Goal: Information Seeking & Learning: Learn about a topic

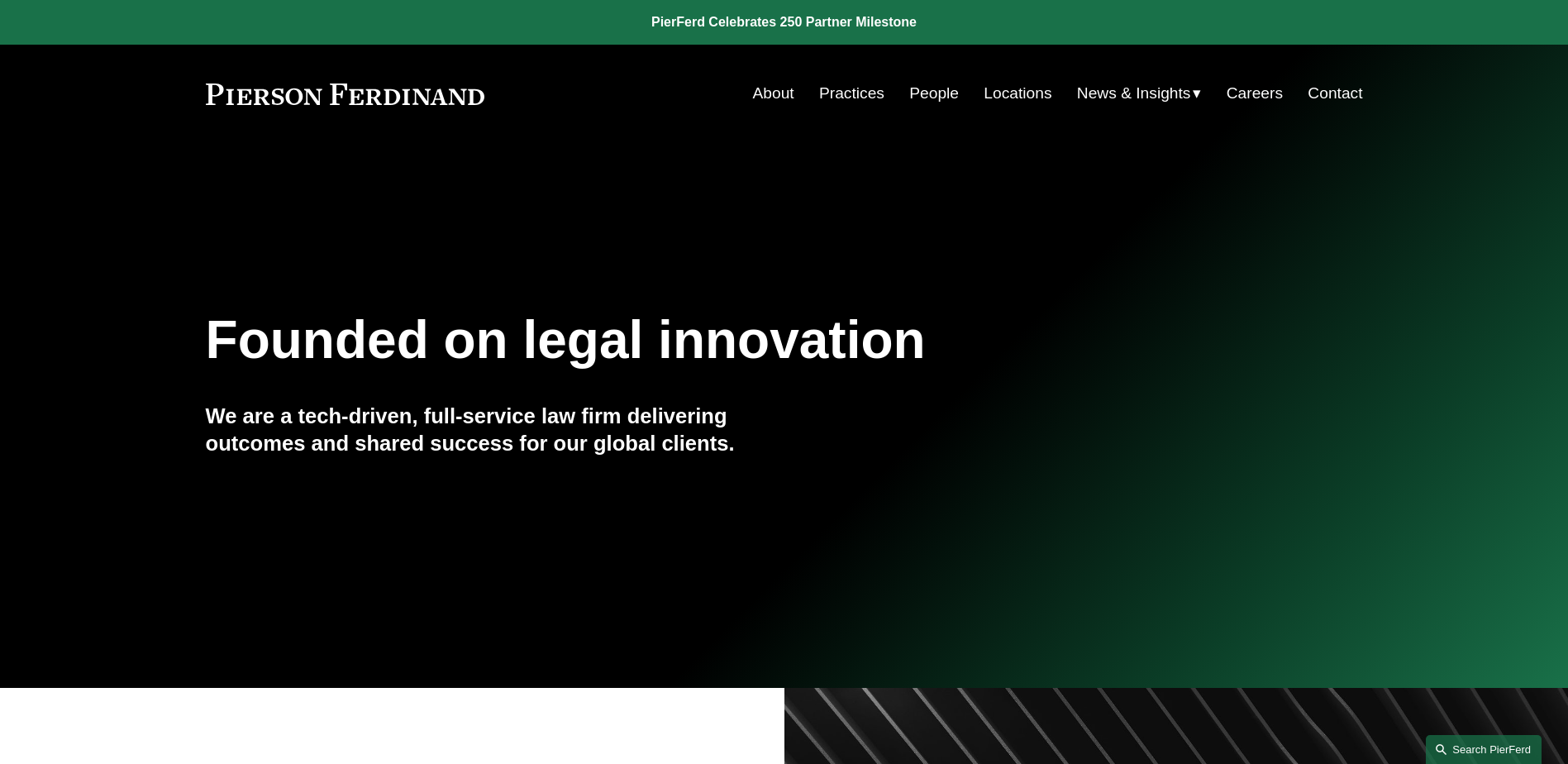
click at [1460, 743] on link "Search this site" at bounding box center [1484, 749] width 116 height 29
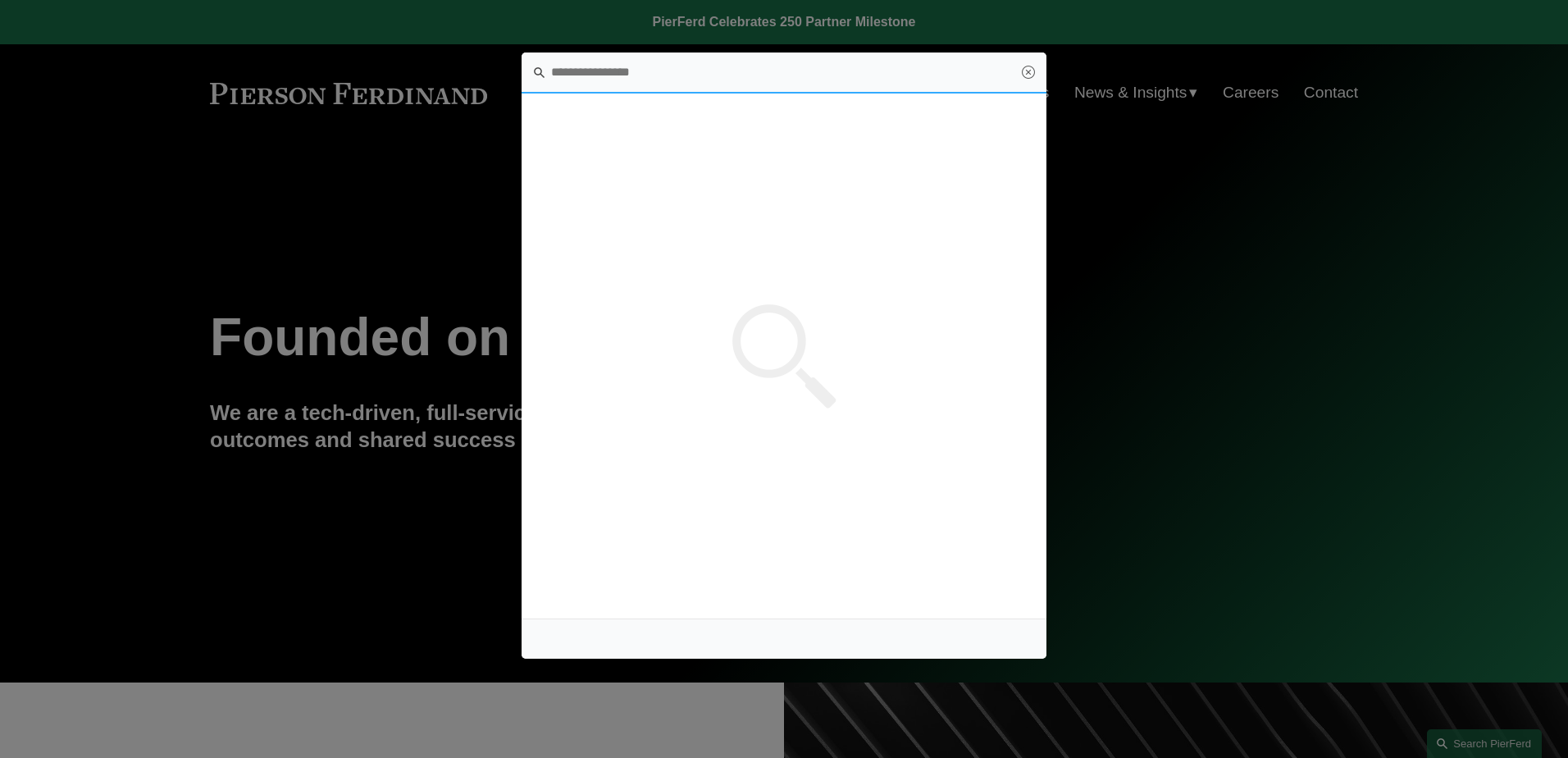
paste input "**********"
type input "**********"
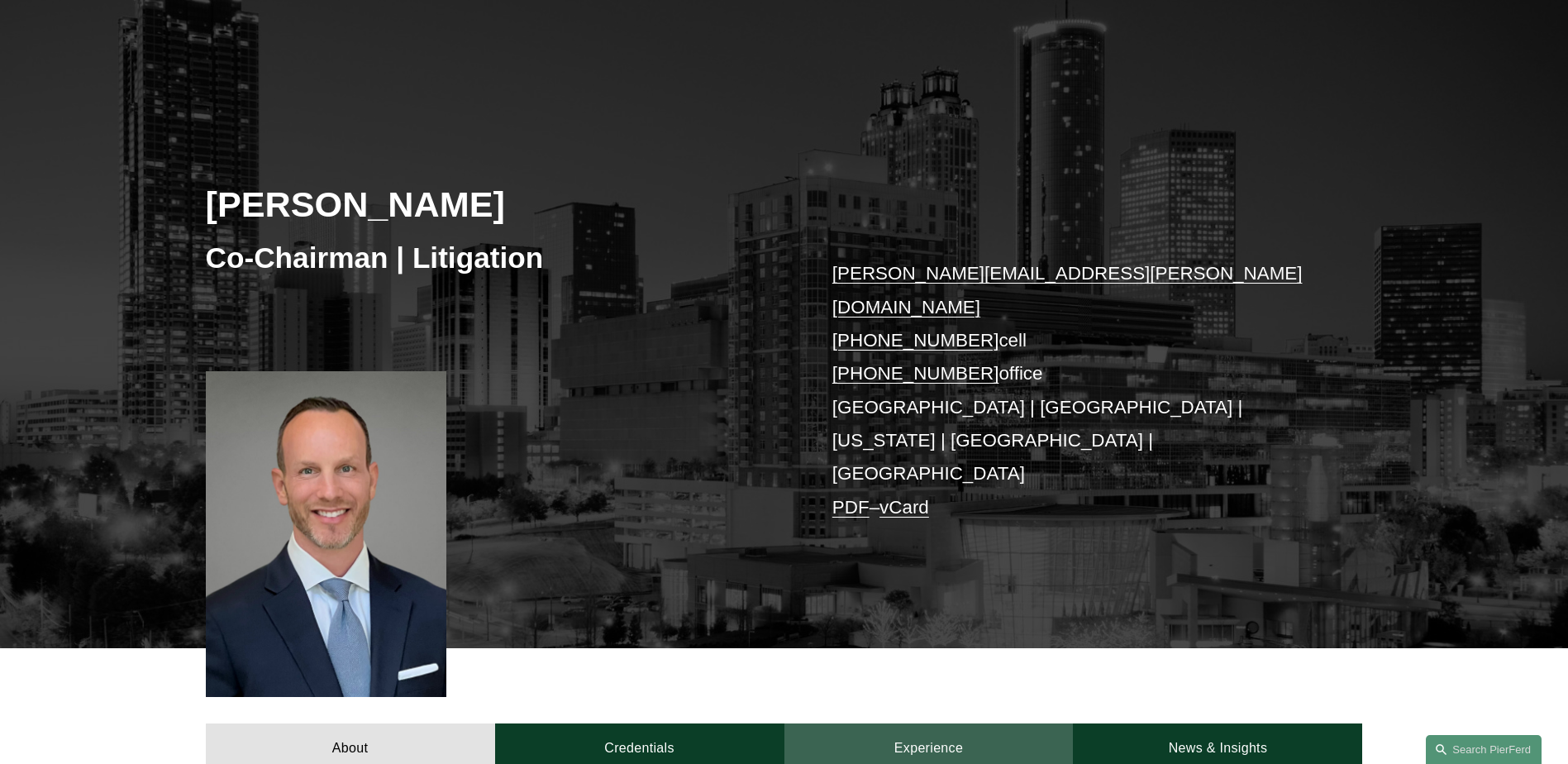
scroll to position [248, 0]
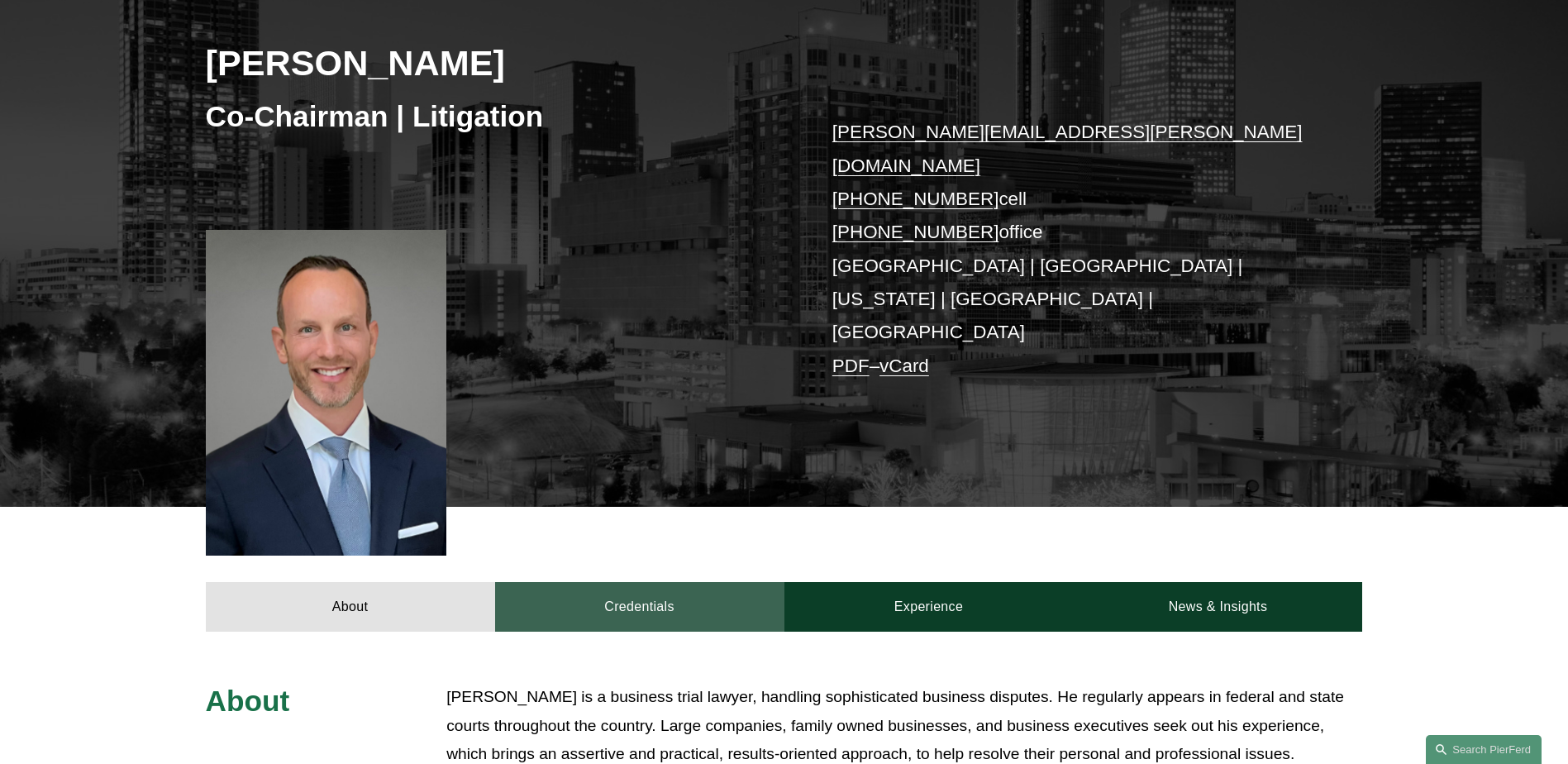
click at [718, 582] on link "Credentials" at bounding box center [639, 607] width 289 height 49
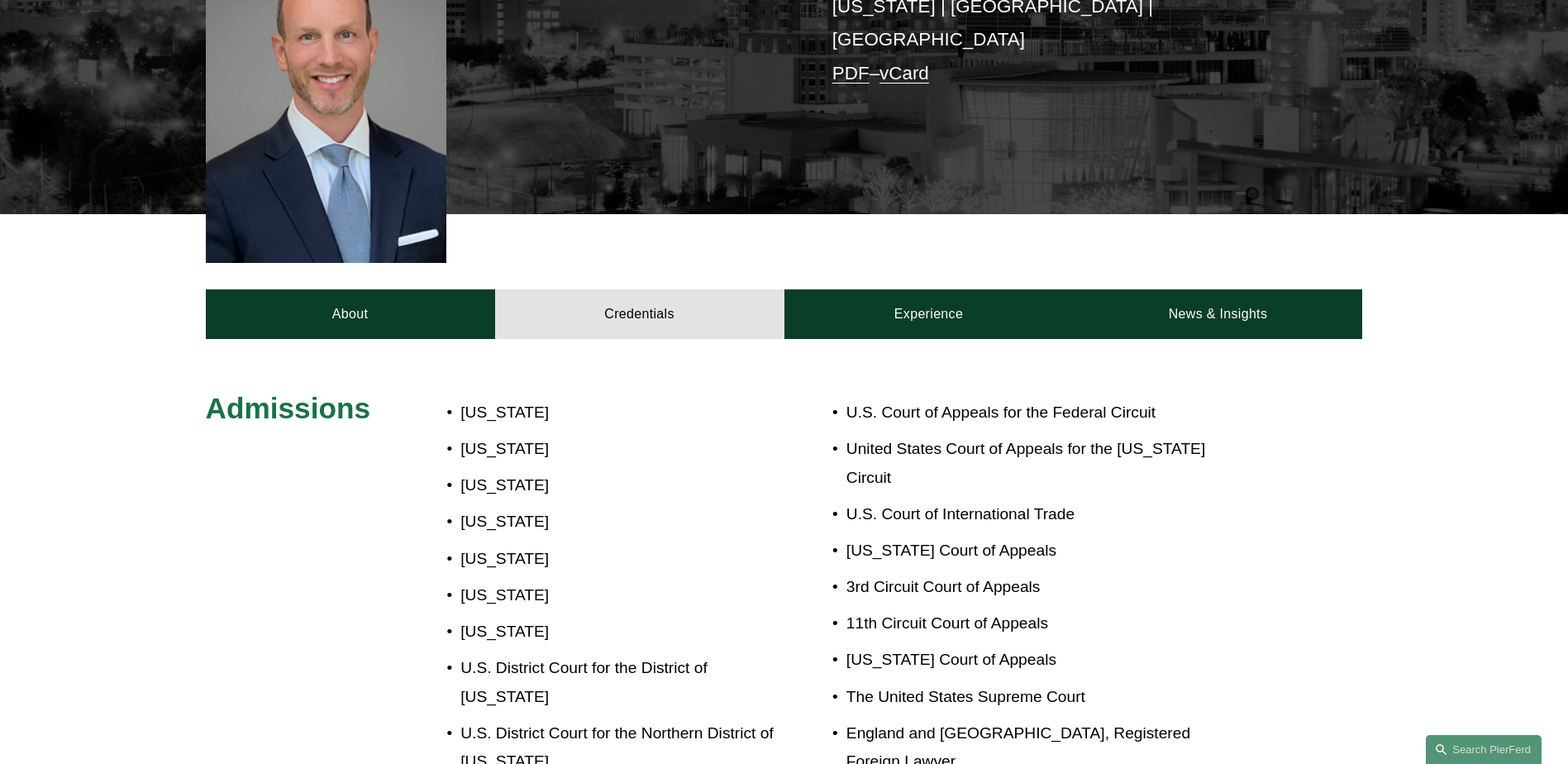
scroll to position [578, 0]
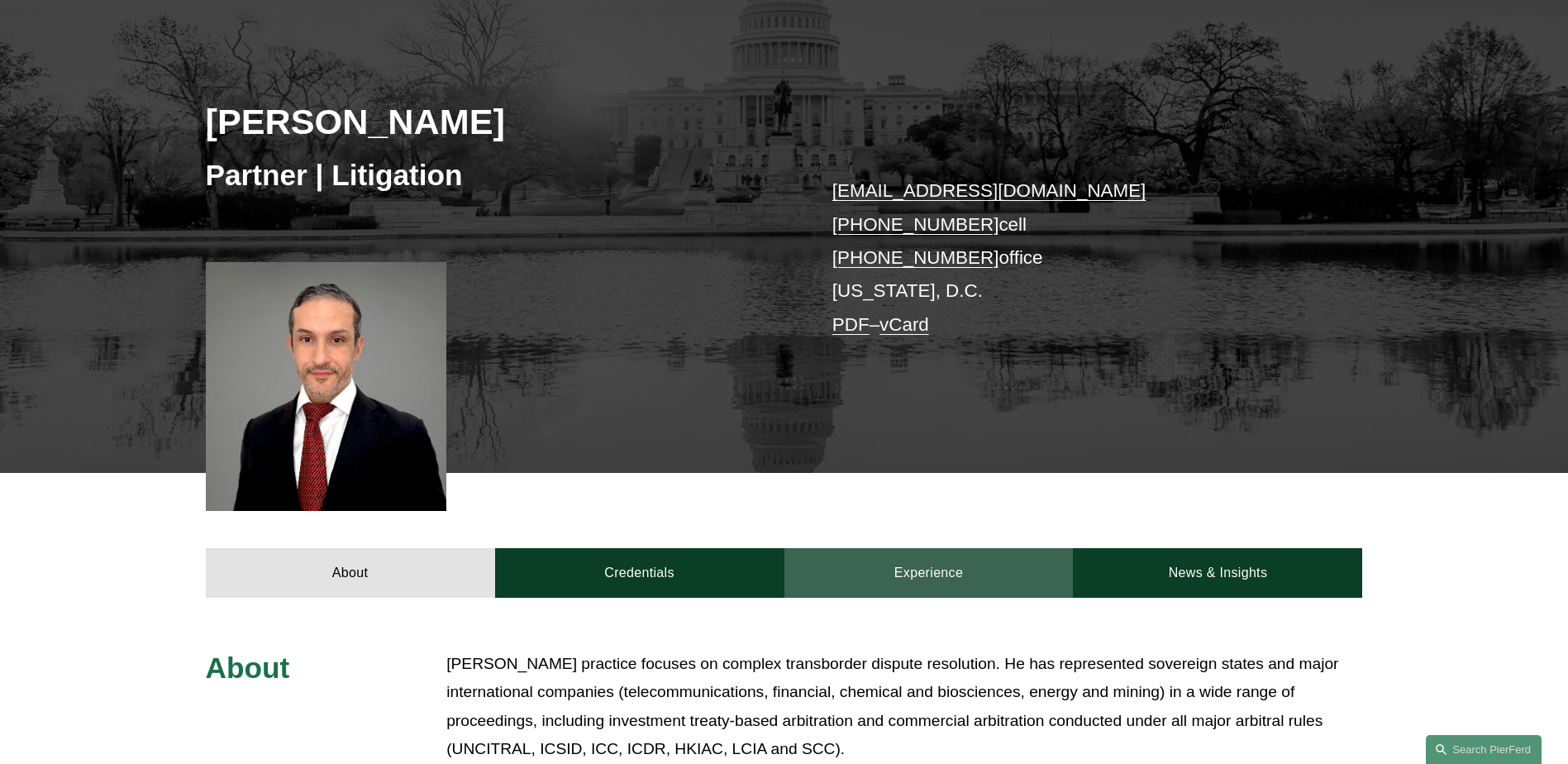
scroll to position [331, 0]
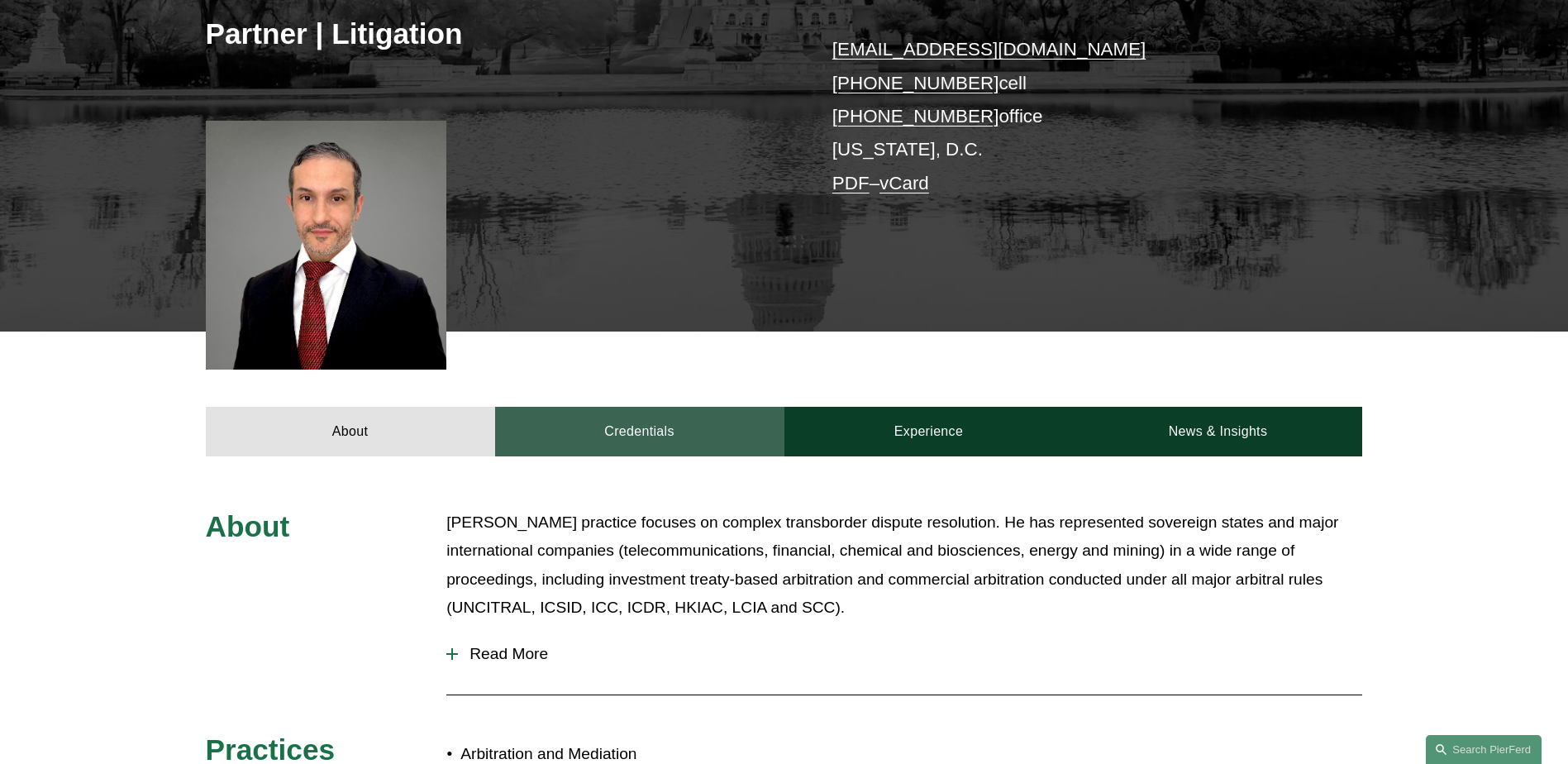
click at [700, 437] on link "Credentials" at bounding box center [639, 431] width 289 height 49
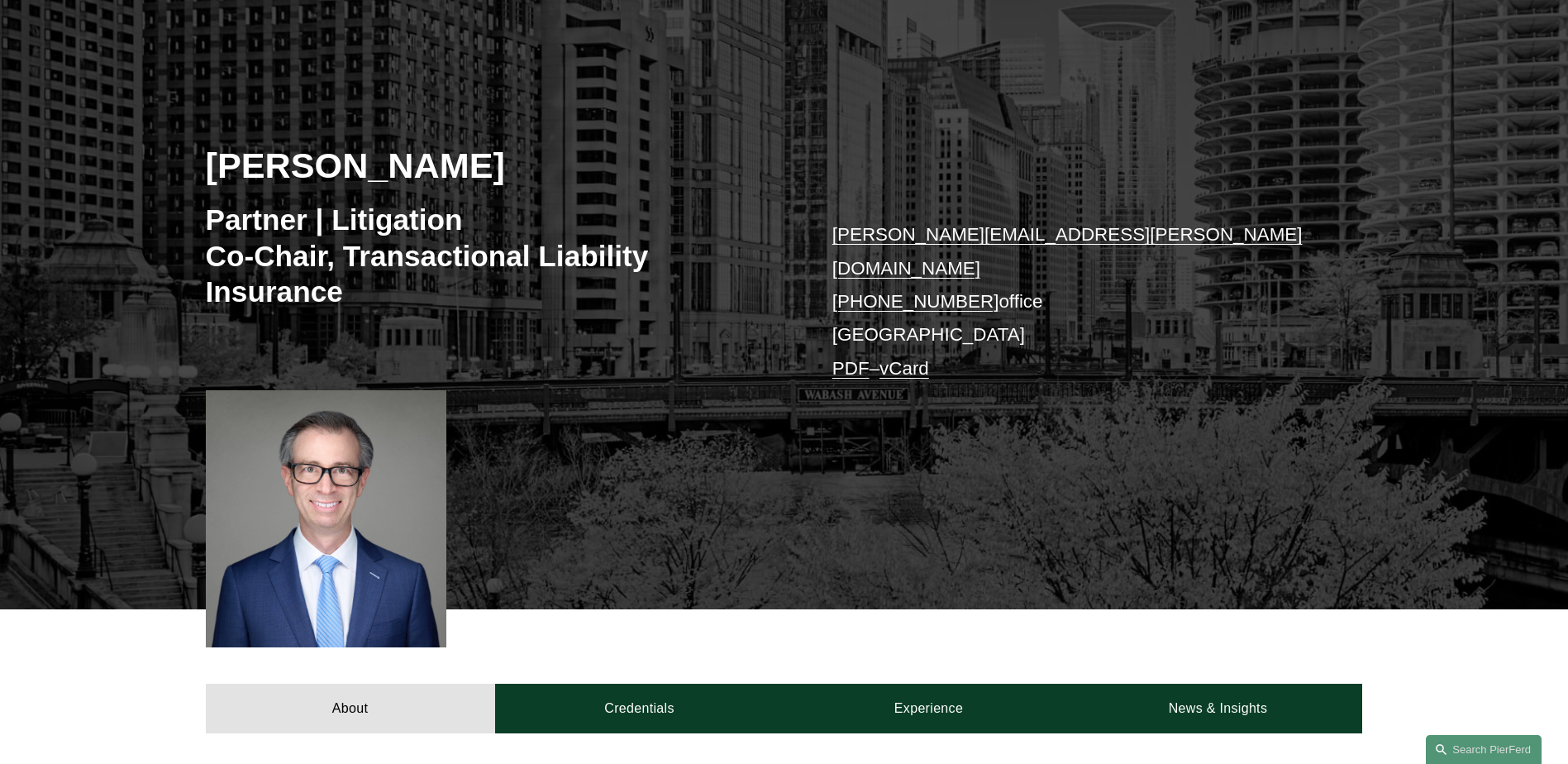
scroll to position [331, 0]
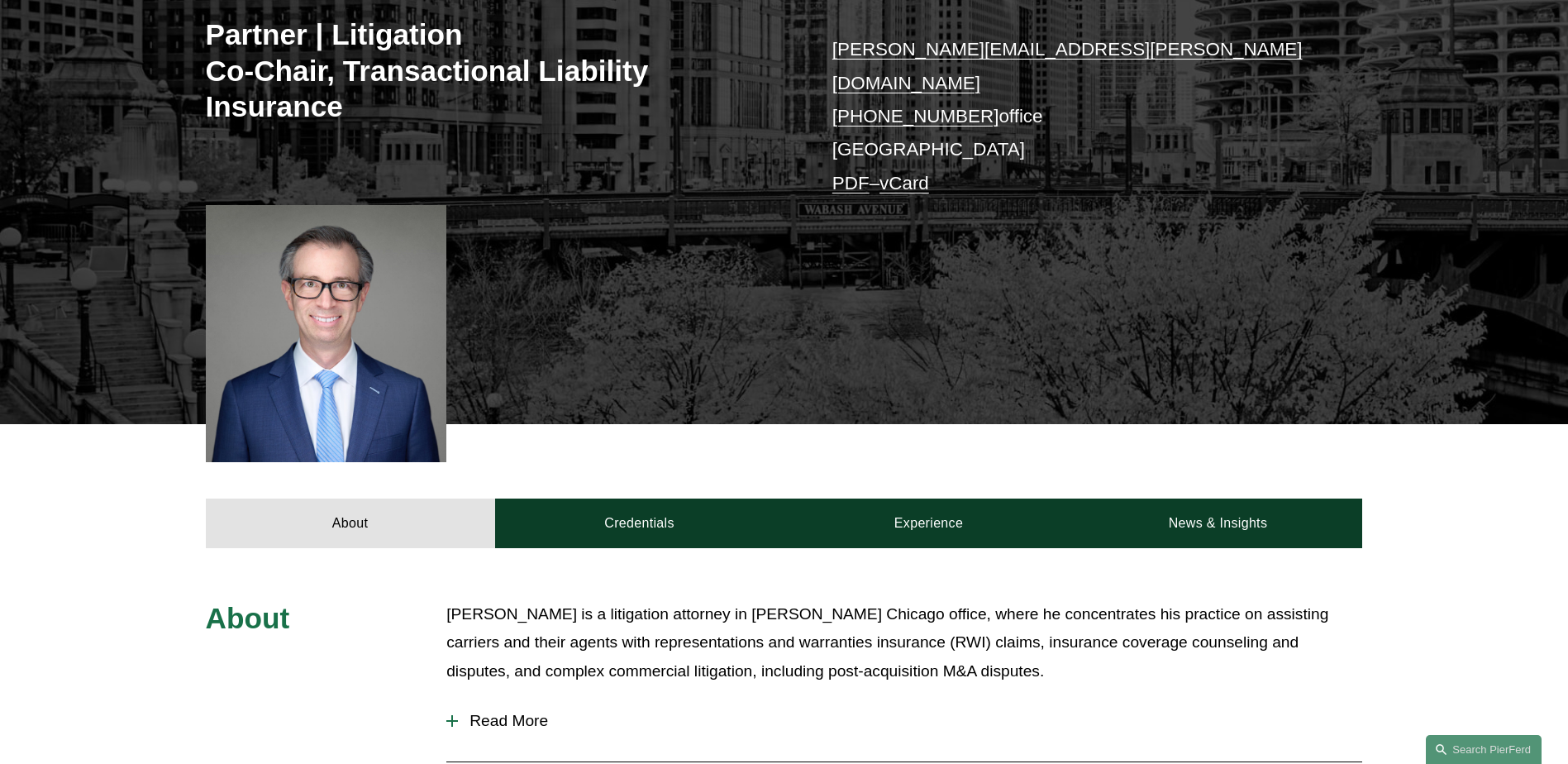
drag, startPoint x: 852, startPoint y: 510, endPoint x: 809, endPoint y: 561, distance: 66.7
click at [852, 510] on link "Experience" at bounding box center [928, 523] width 289 height 49
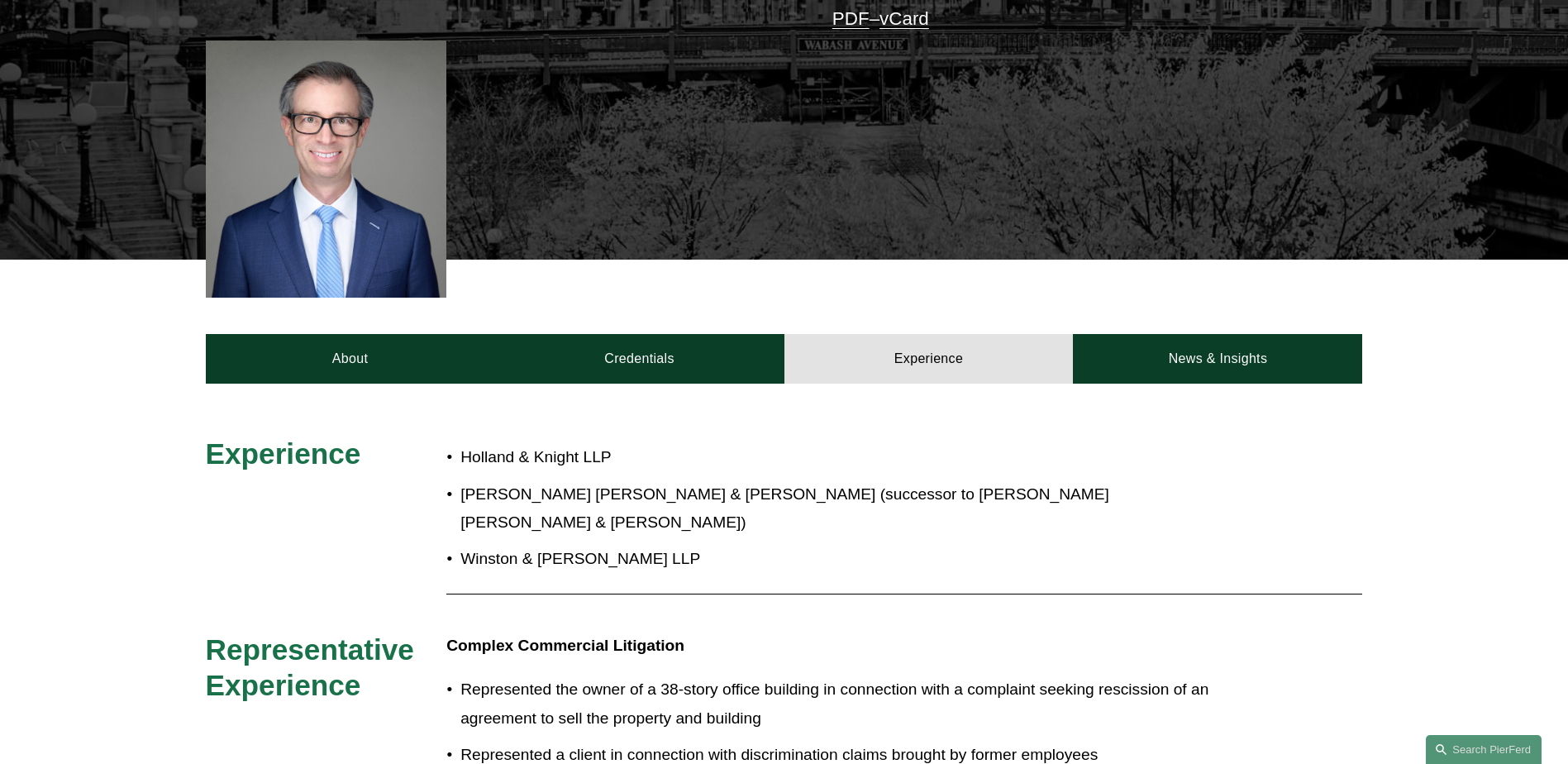
scroll to position [496, 0]
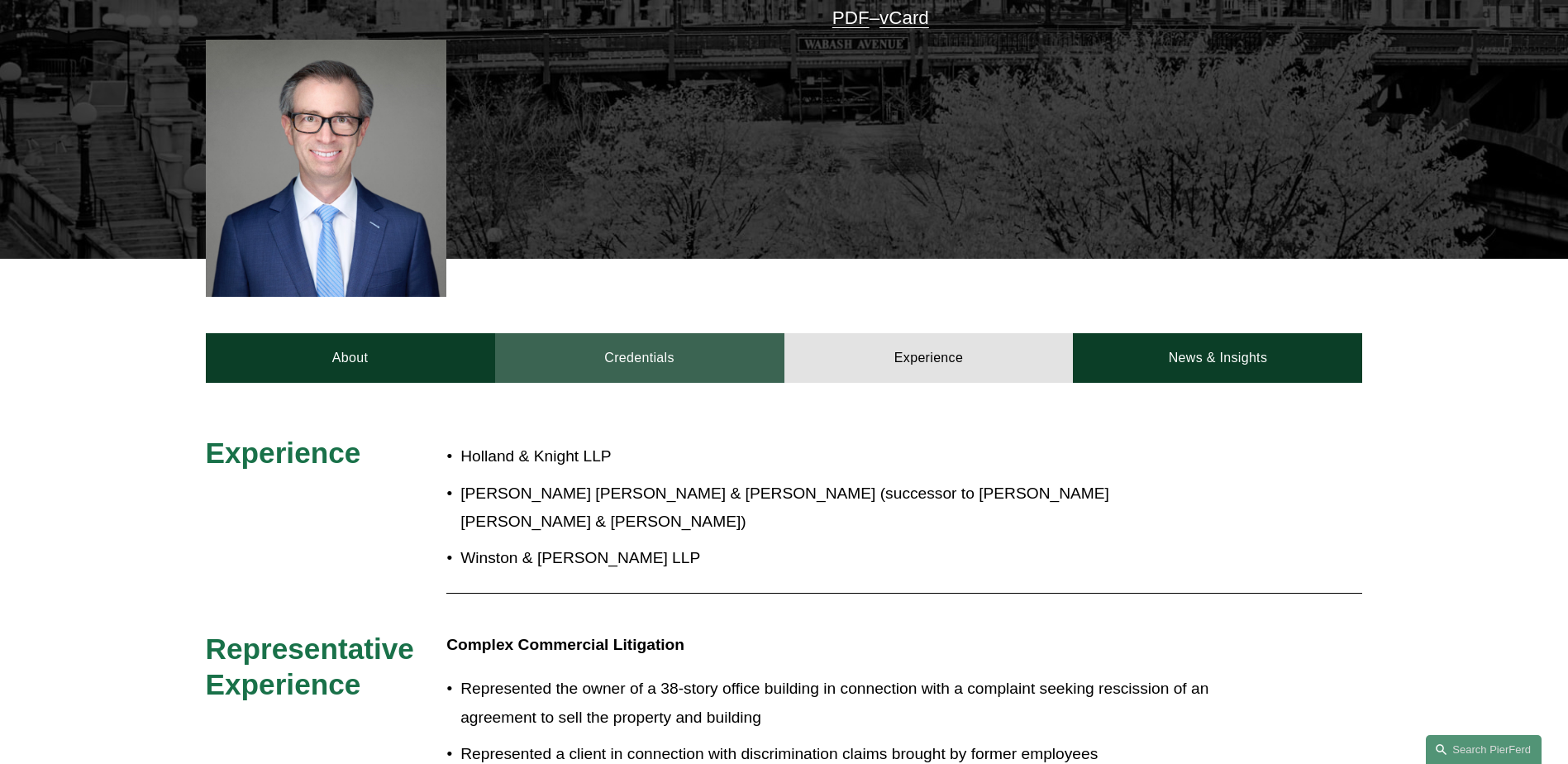
click at [681, 345] on link "Credentials" at bounding box center [639, 357] width 289 height 49
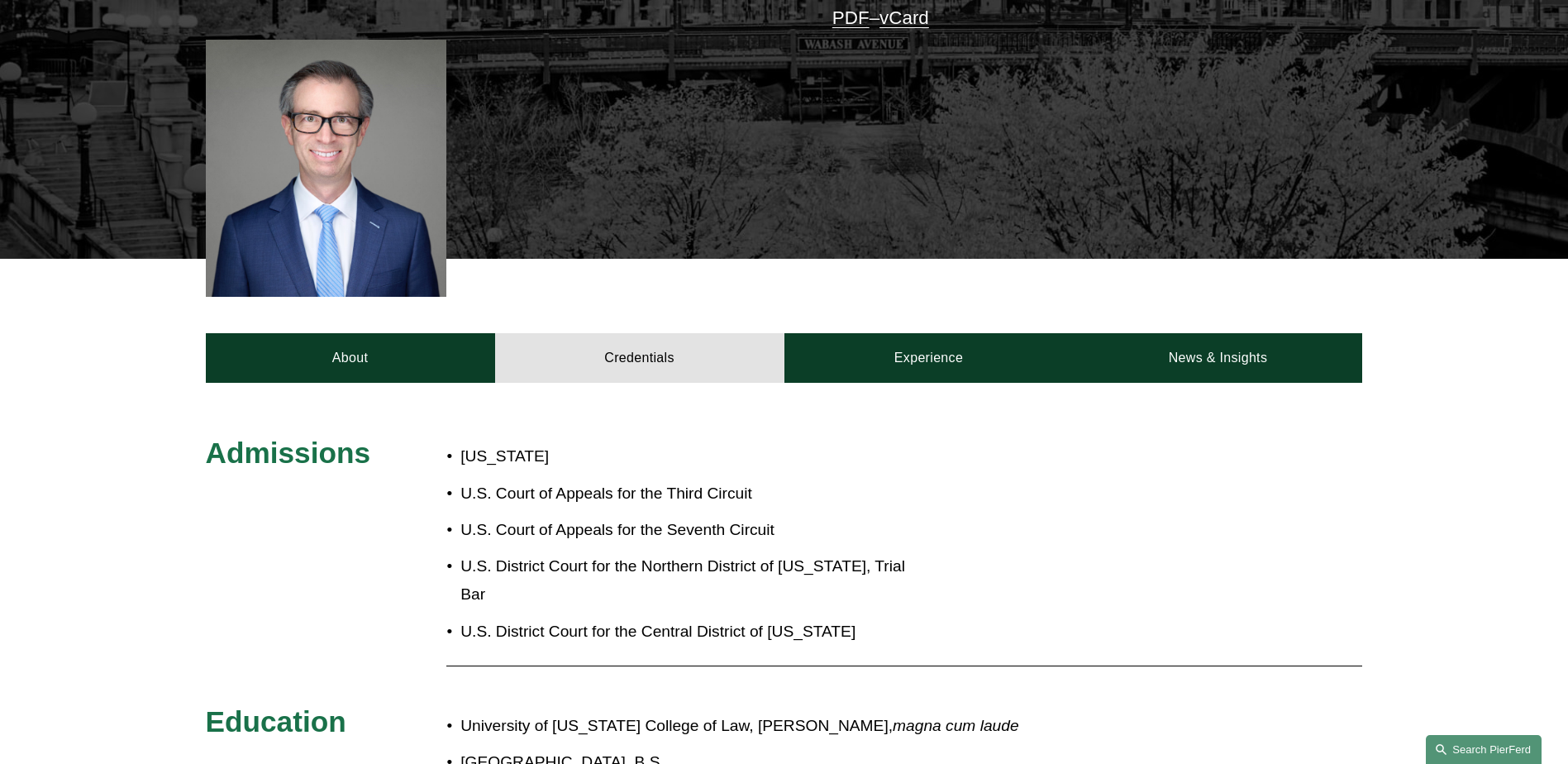
drag, startPoint x: 1454, startPoint y: 749, endPoint x: 1322, endPoint y: 636, distance: 173.8
click at [1454, 748] on link "Search this site" at bounding box center [1484, 749] width 116 height 29
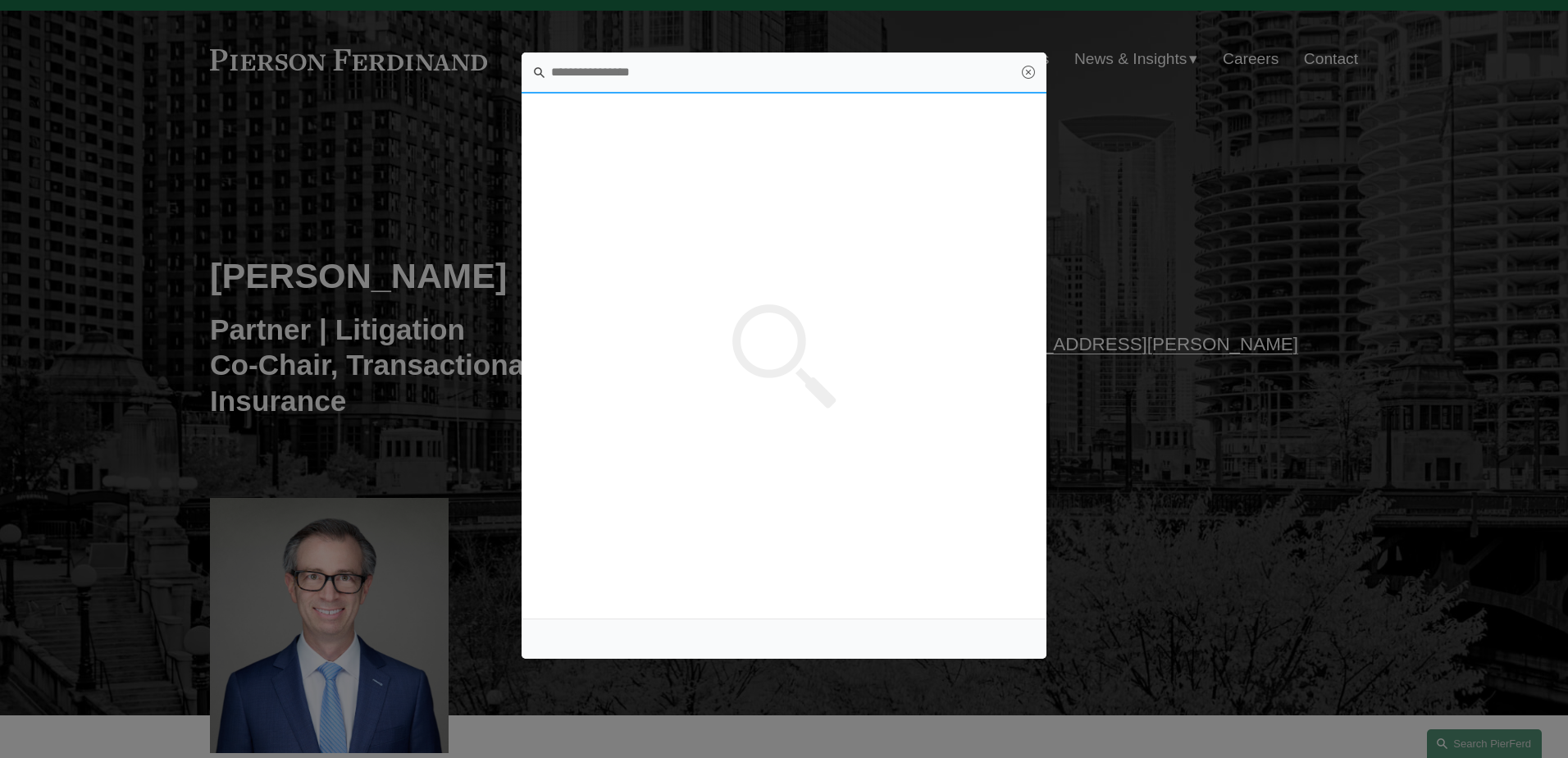
scroll to position [0, 0]
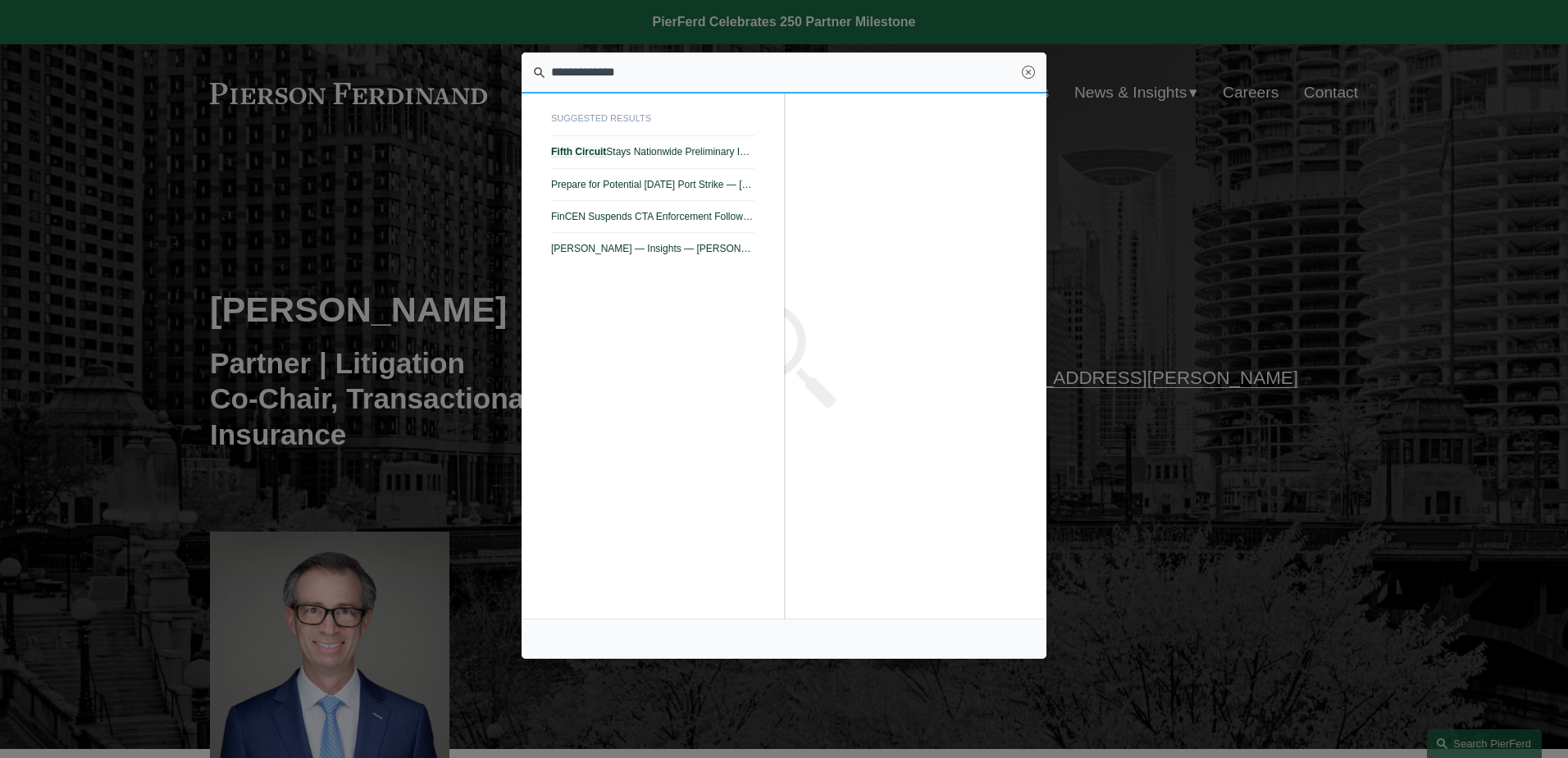
type input "**********"
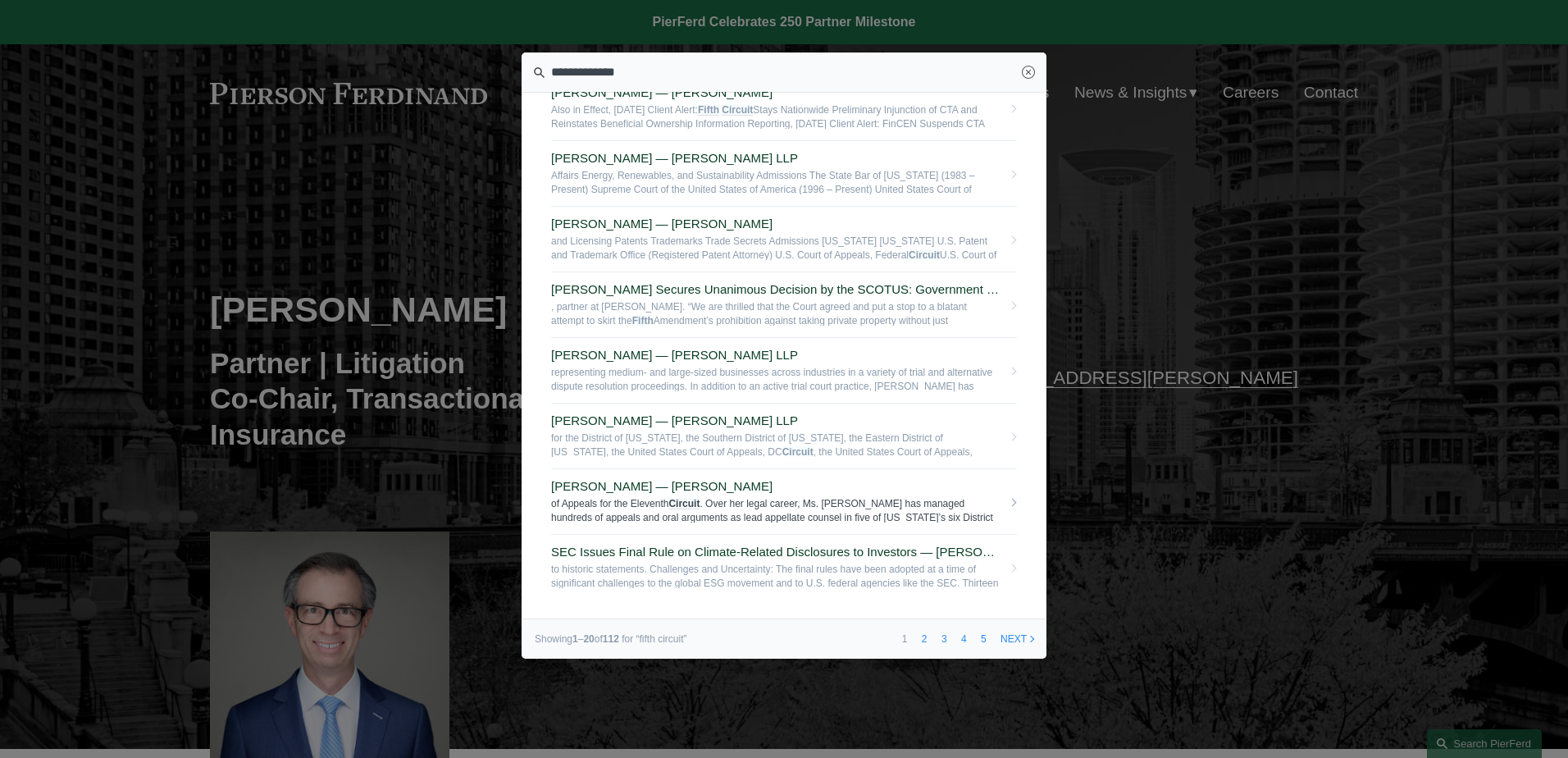
scroll to position [870, 0]
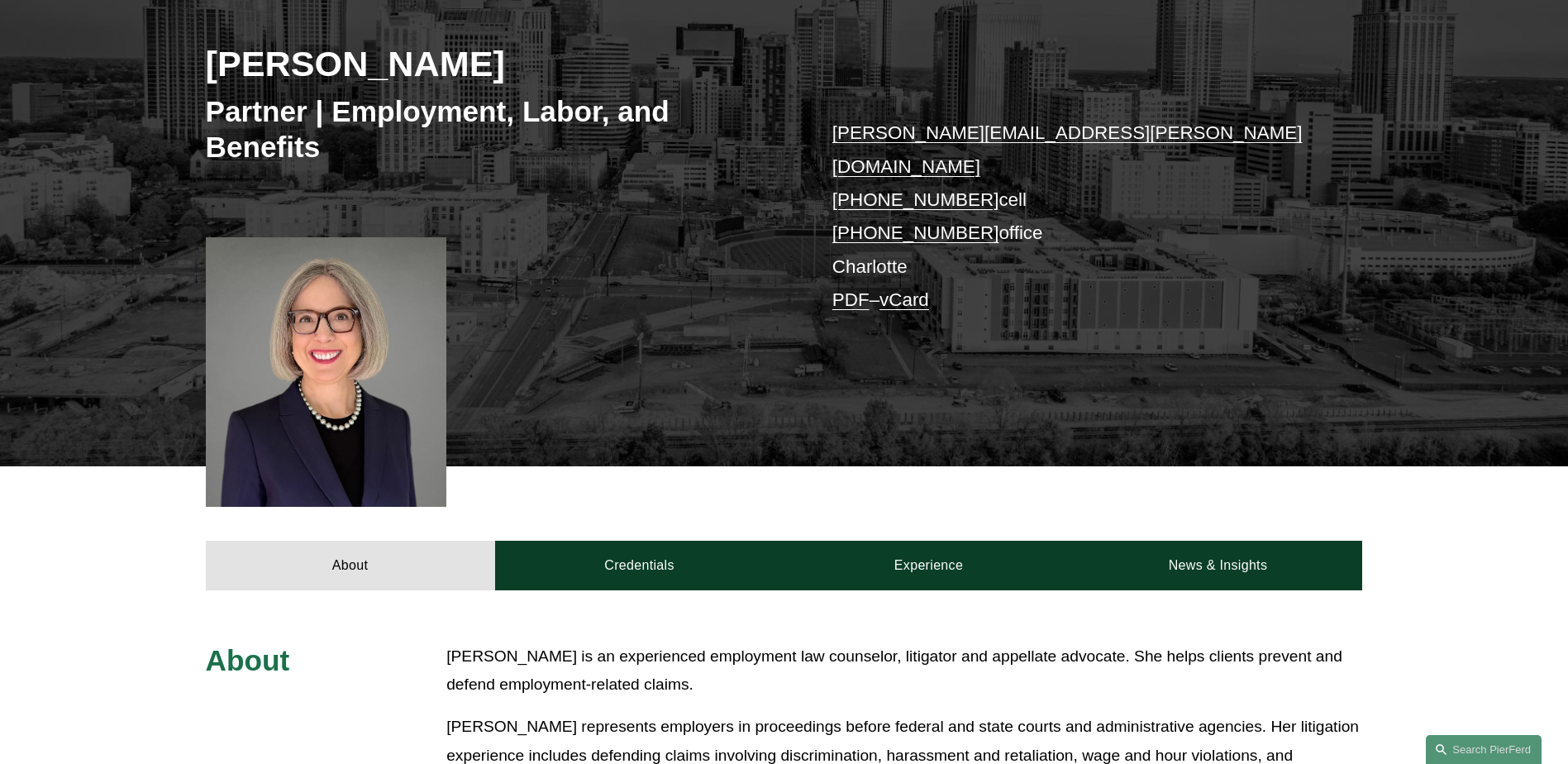
scroll to position [248, 0]
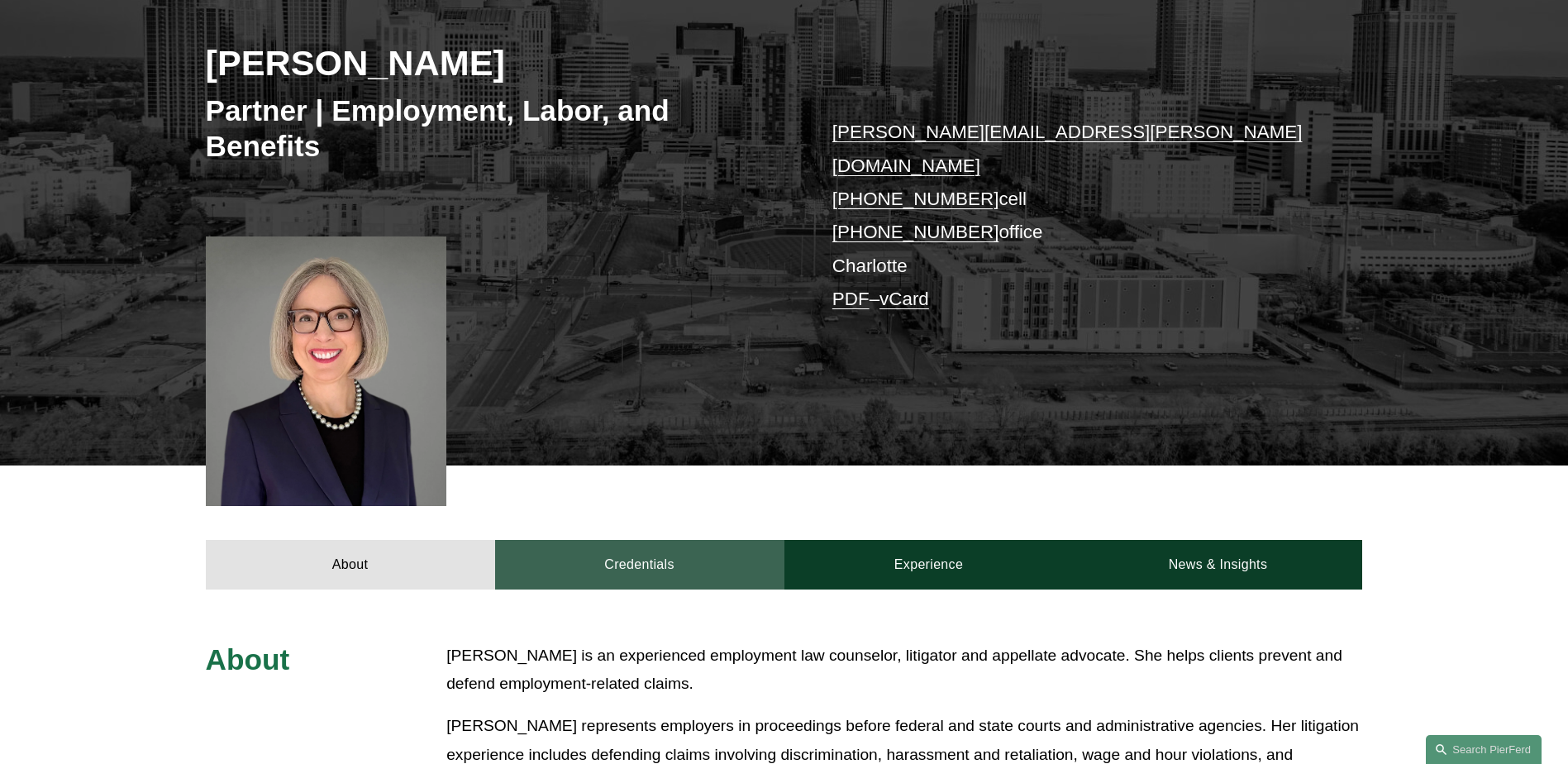
click at [628, 542] on link "Credentials" at bounding box center [639, 564] width 289 height 49
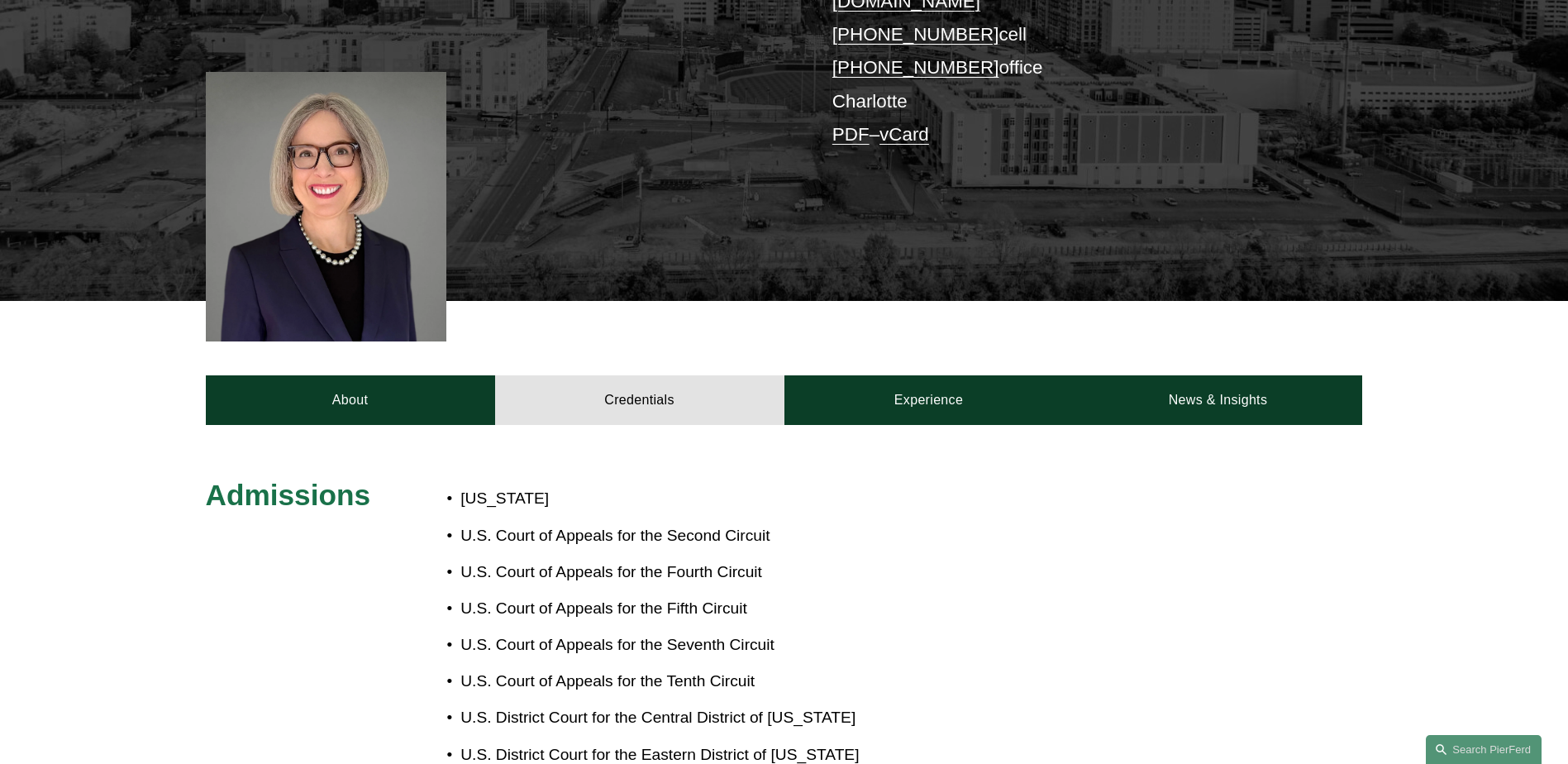
scroll to position [413, 0]
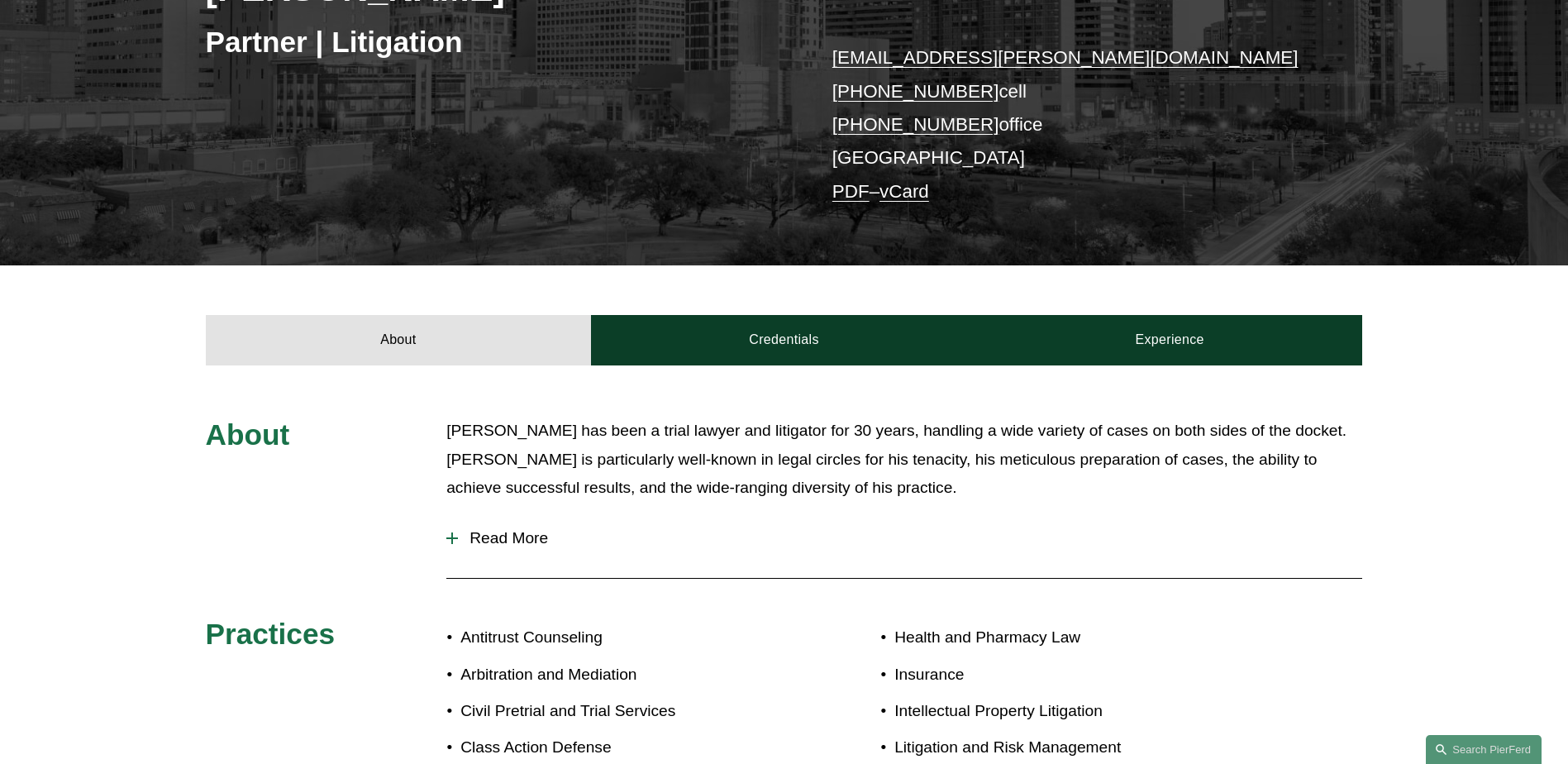
scroll to position [331, 0]
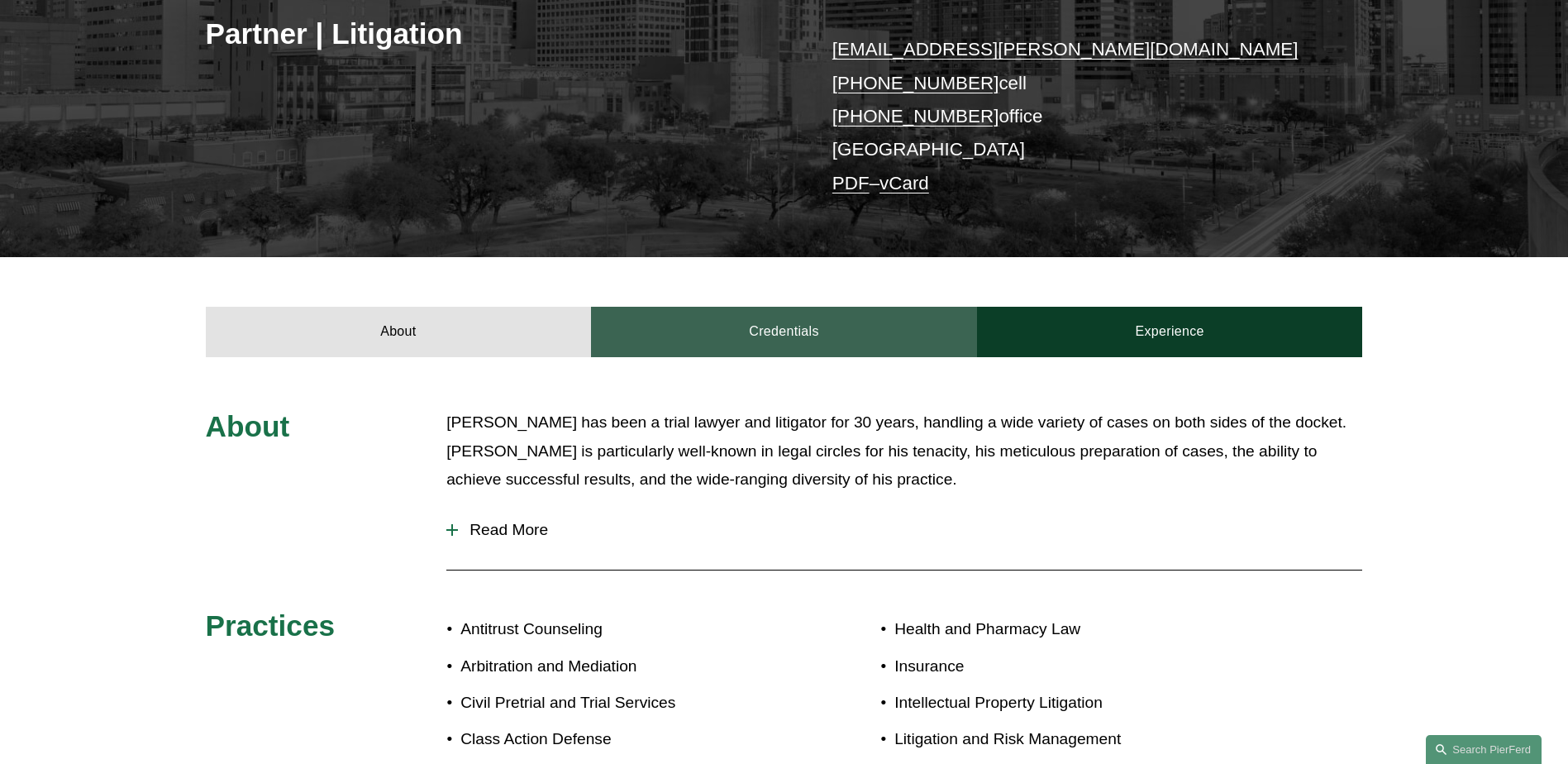
click at [772, 327] on link "Credentials" at bounding box center [783, 331] width 386 height 49
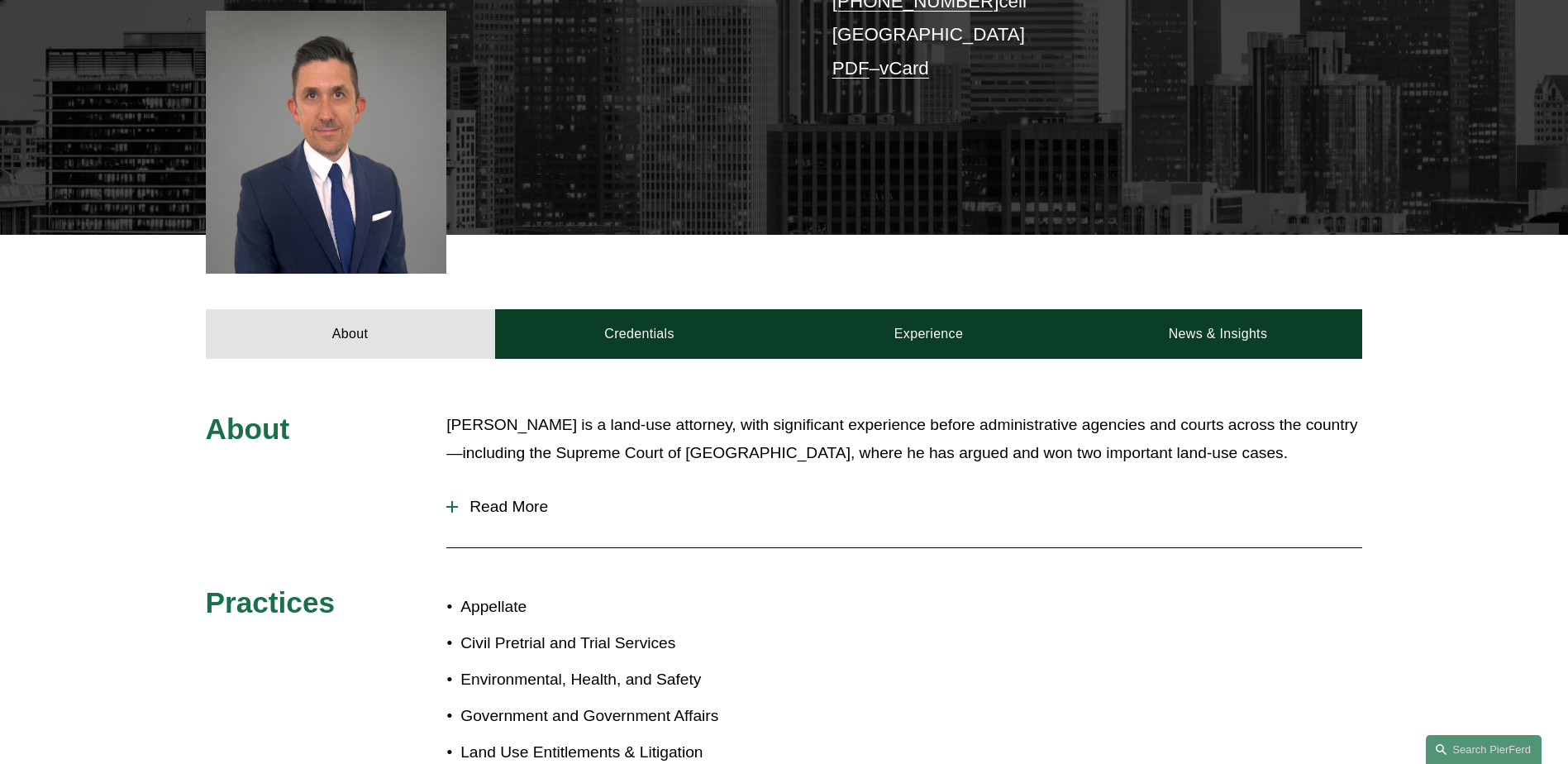
scroll to position [496, 0]
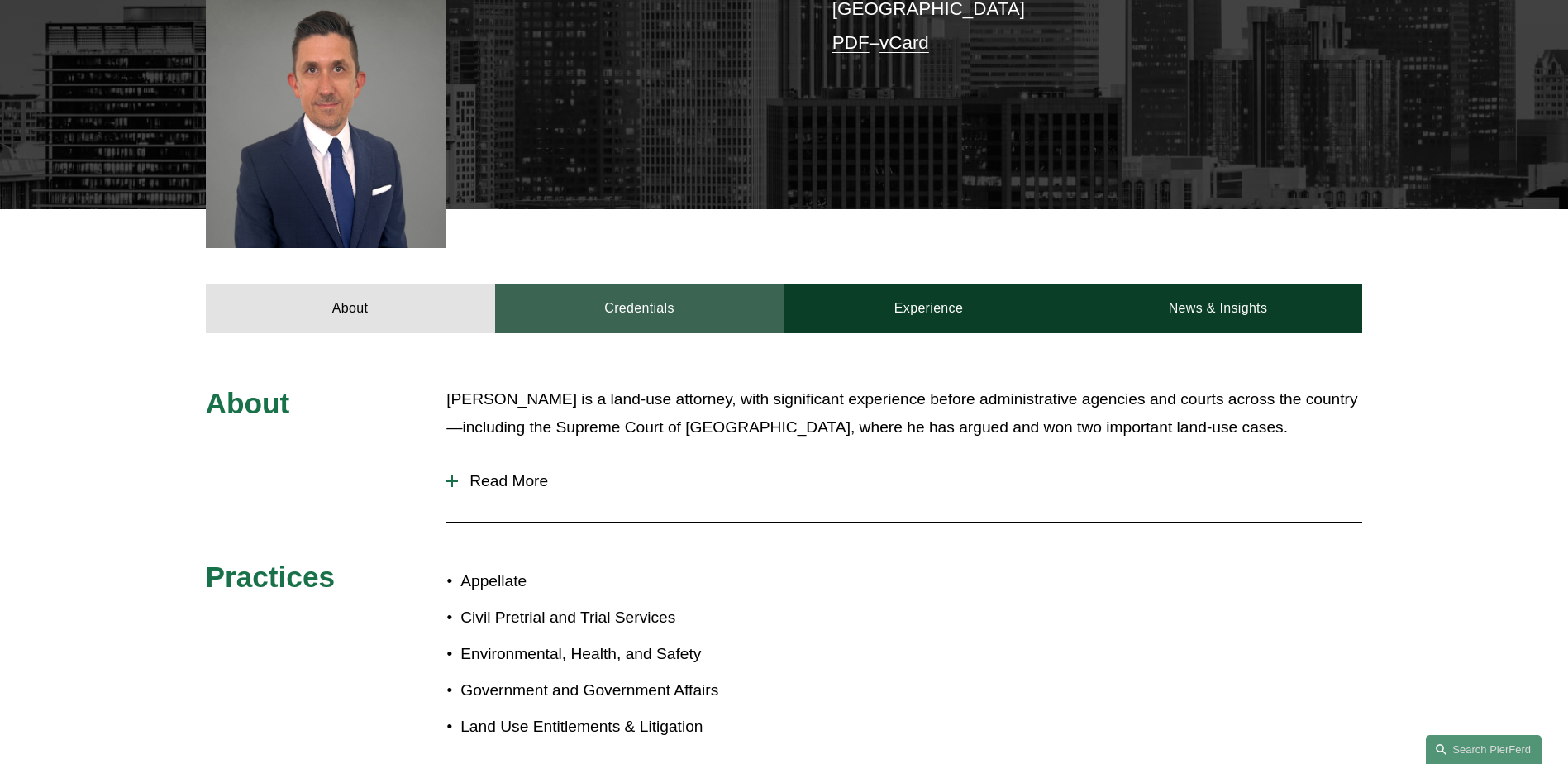
click at [694, 286] on link "Credentials" at bounding box center [639, 308] width 289 height 49
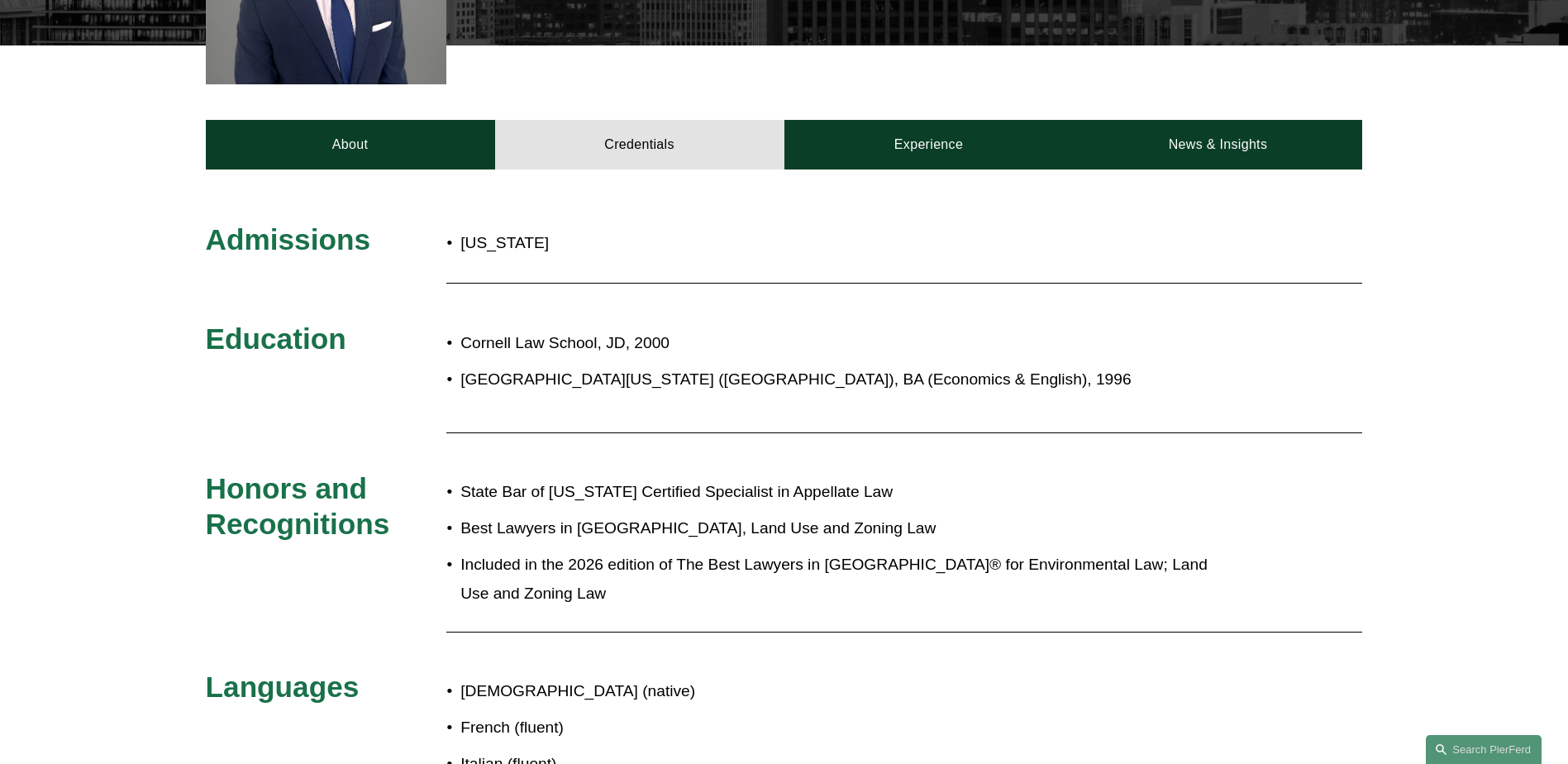
scroll to position [662, 0]
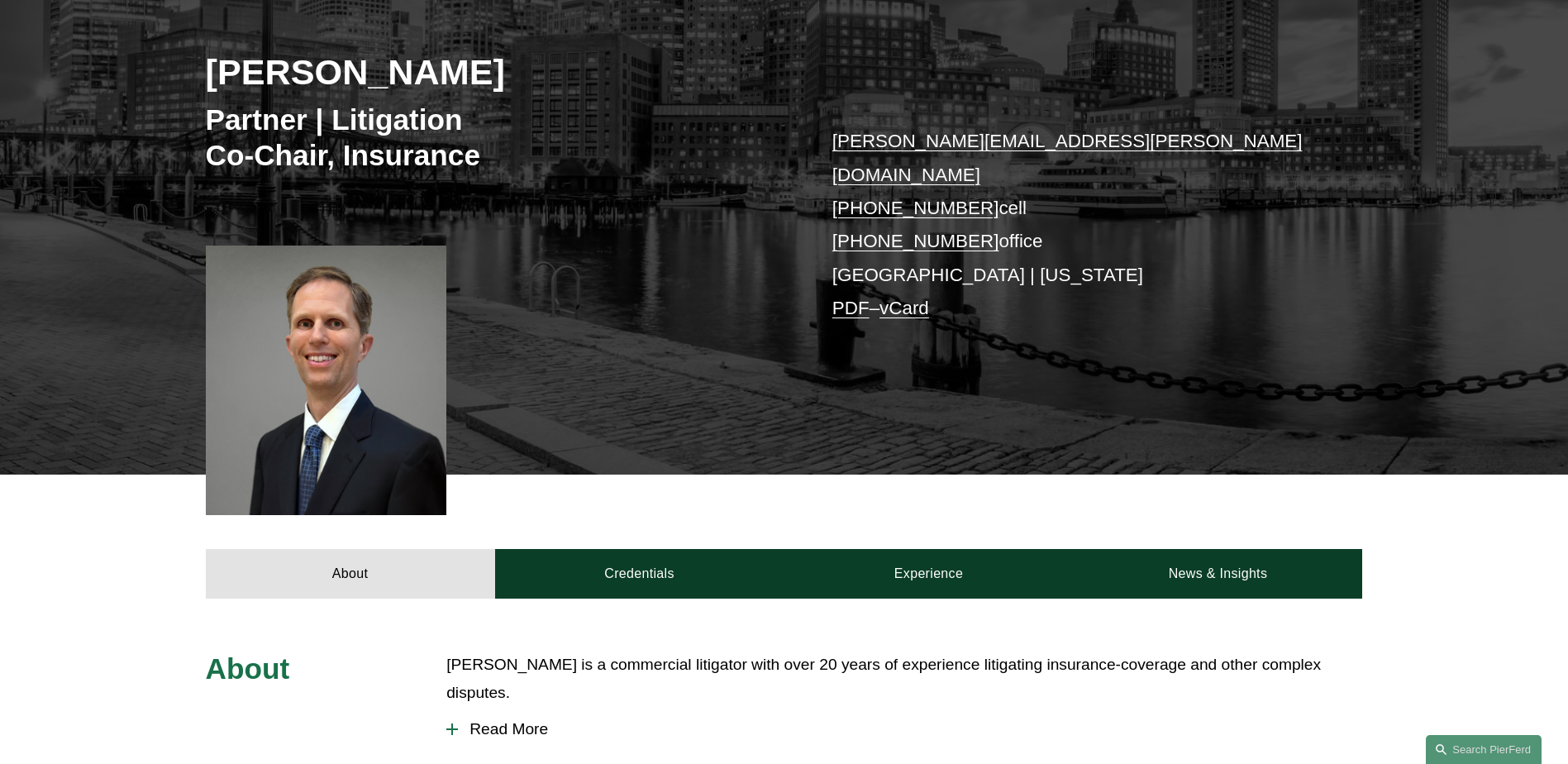
scroll to position [413, 0]
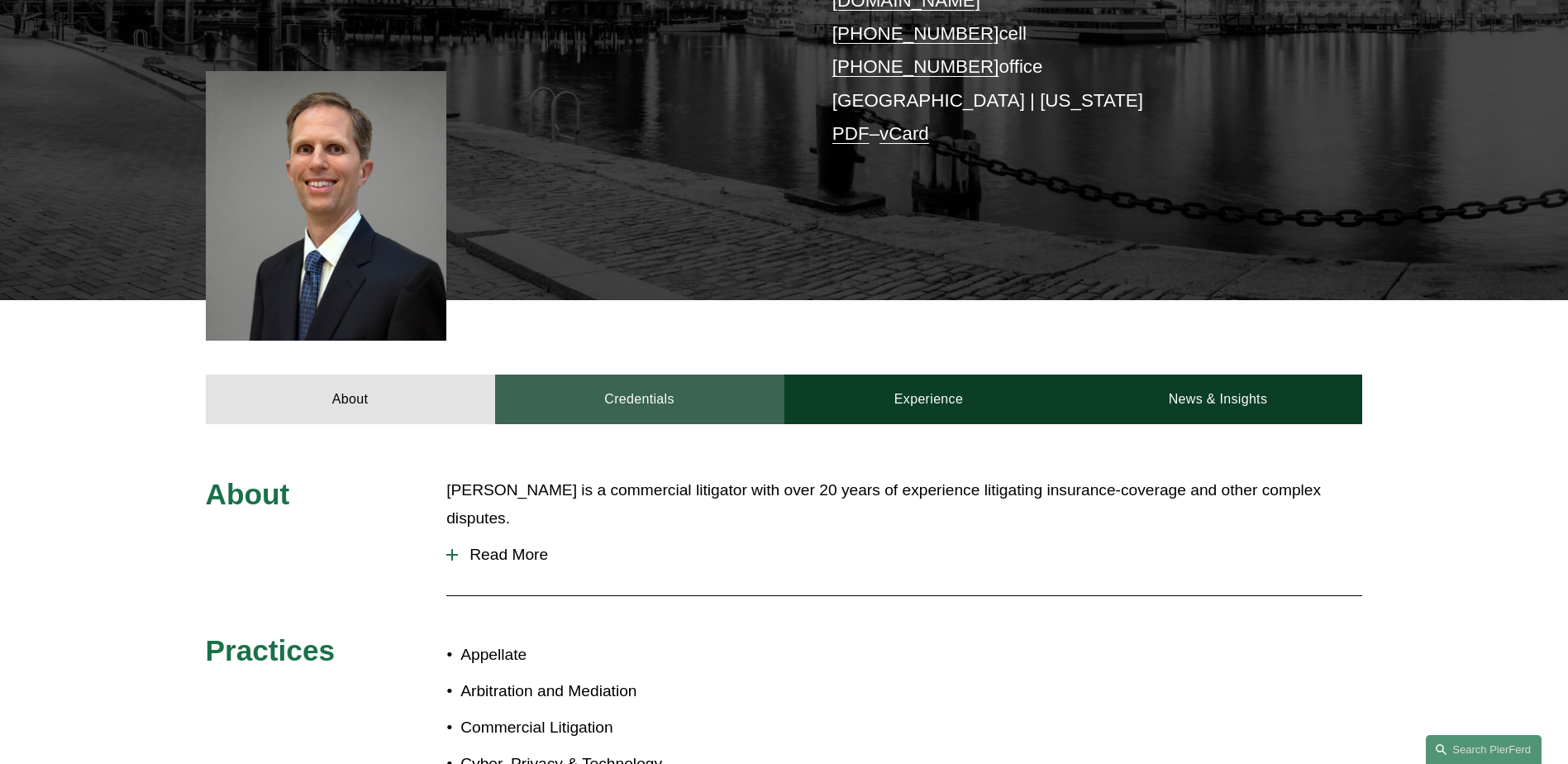
click at [672, 374] on link "Credentials" at bounding box center [639, 399] width 289 height 49
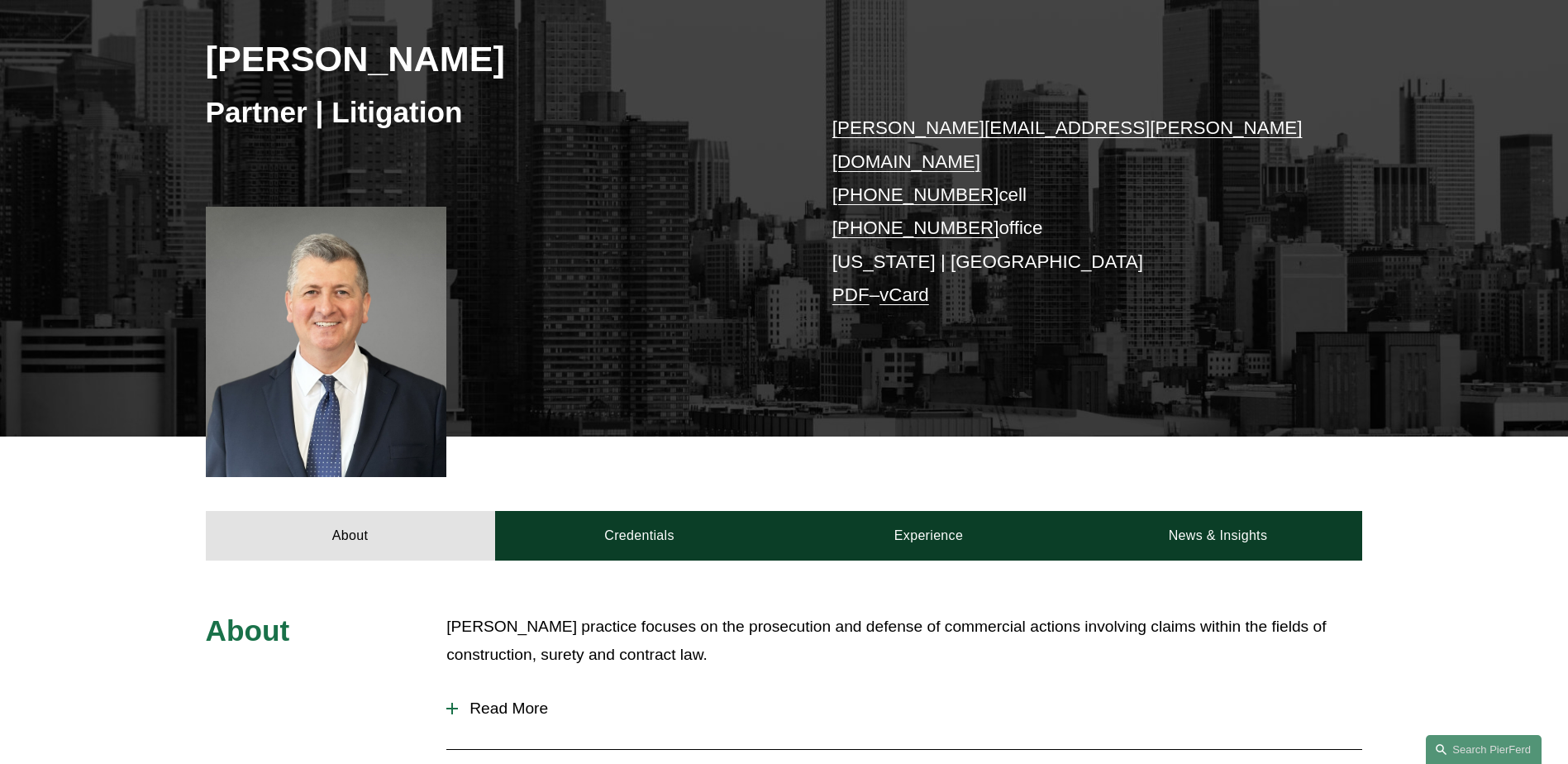
scroll to position [413, 0]
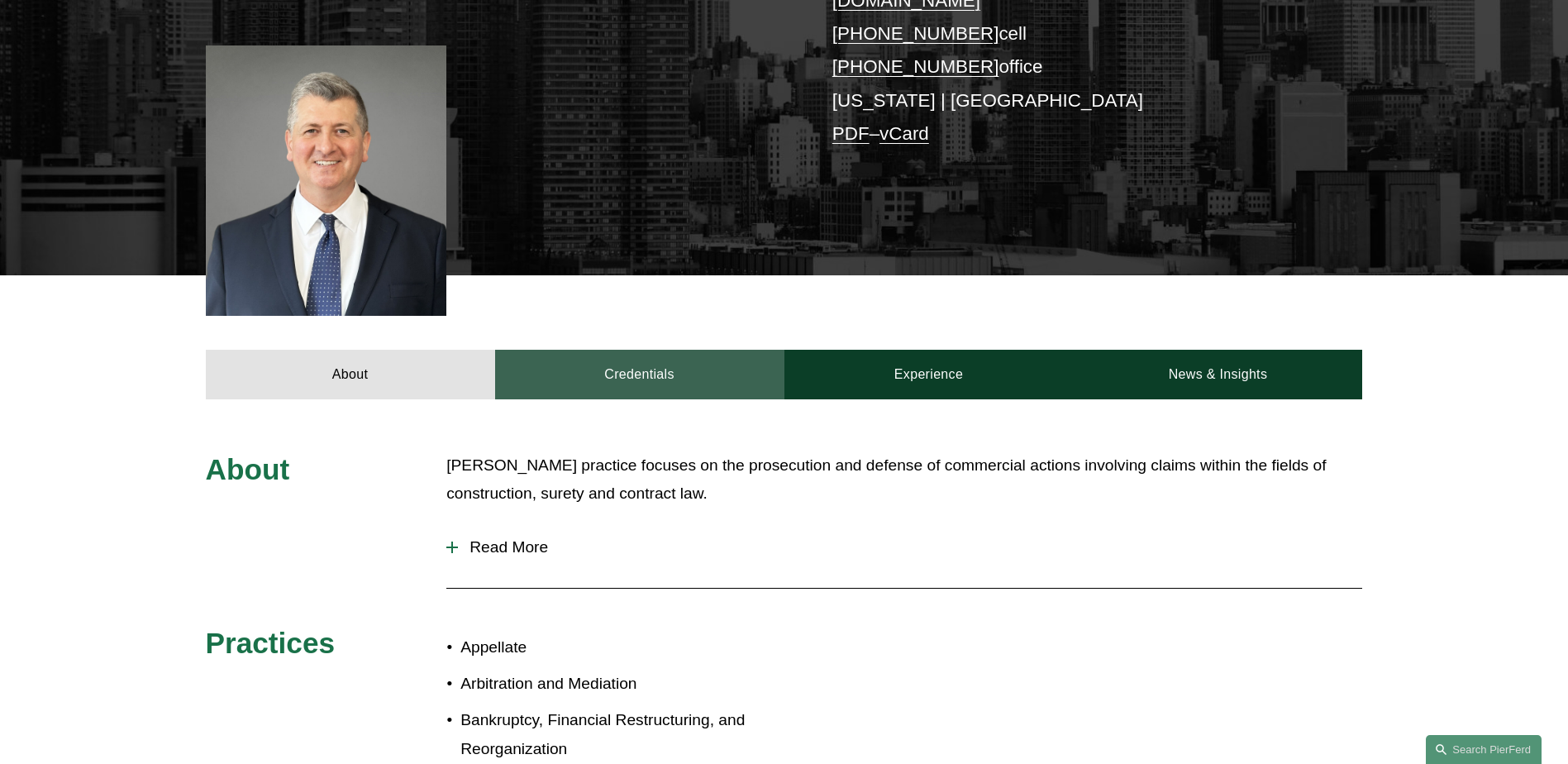
click at [628, 359] on link "Credentials" at bounding box center [639, 374] width 289 height 49
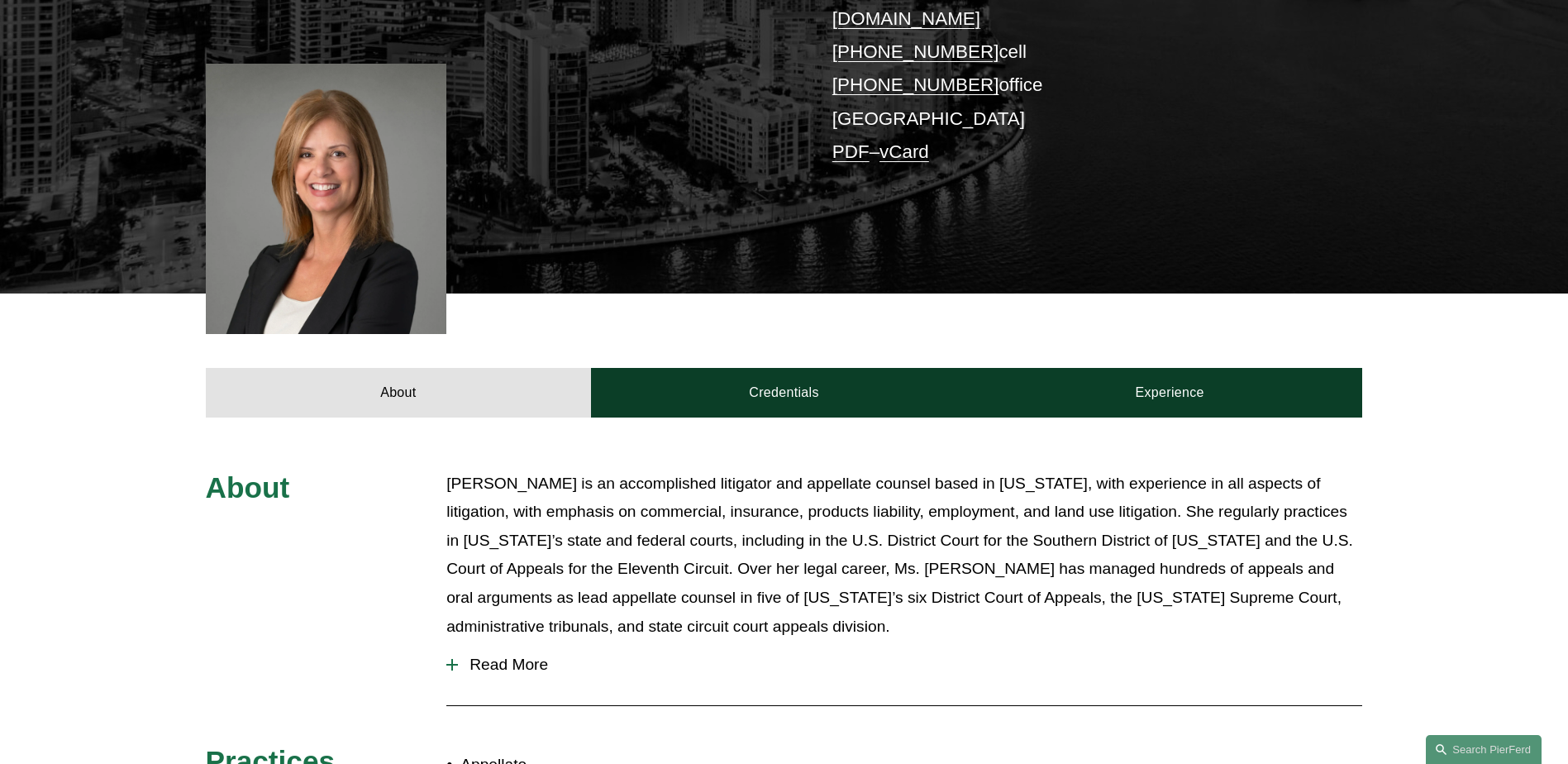
scroll to position [413, 0]
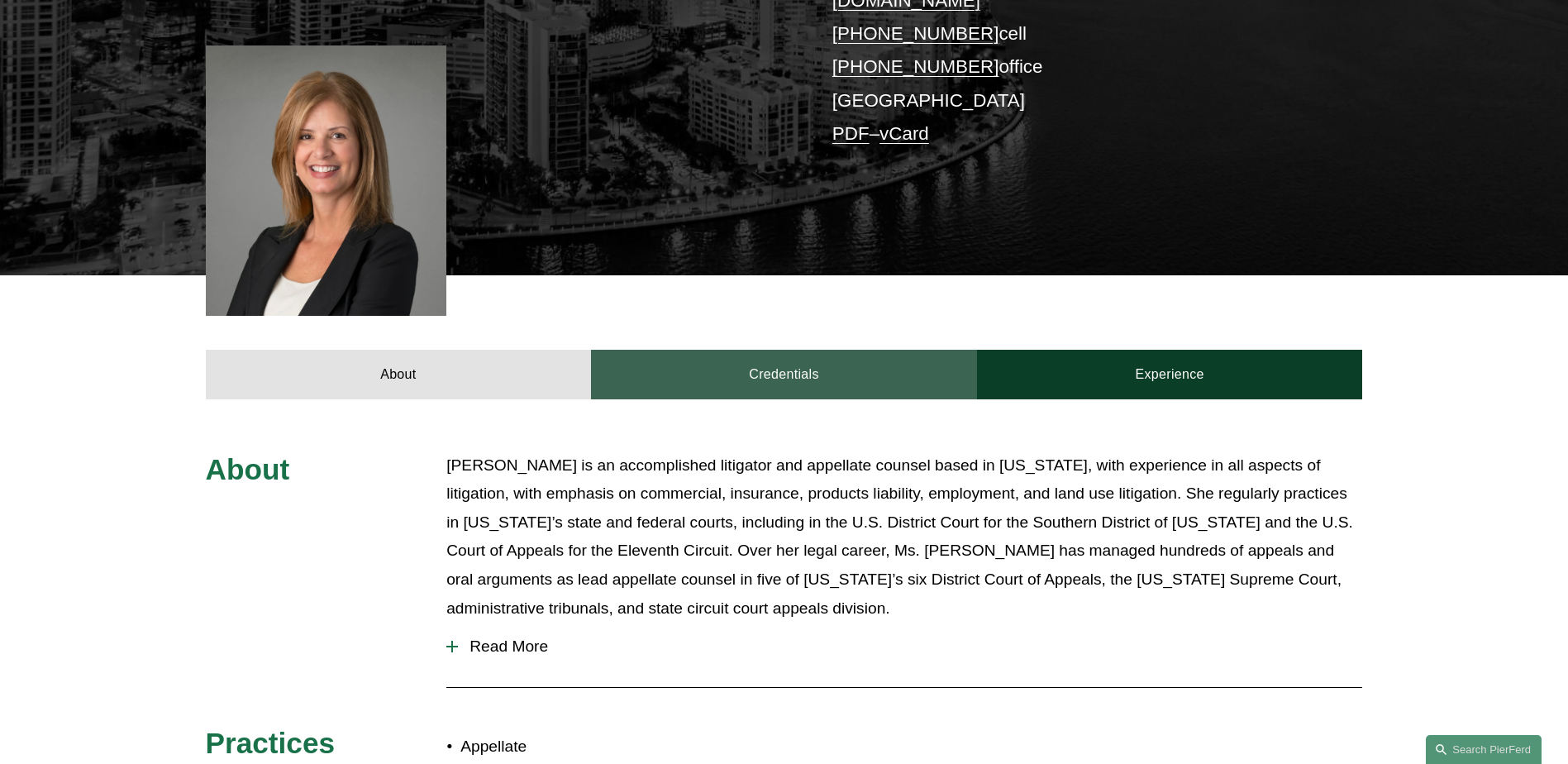
click at [719, 350] on link "Credentials" at bounding box center [783, 374] width 386 height 49
